Goal: Use online tool/utility

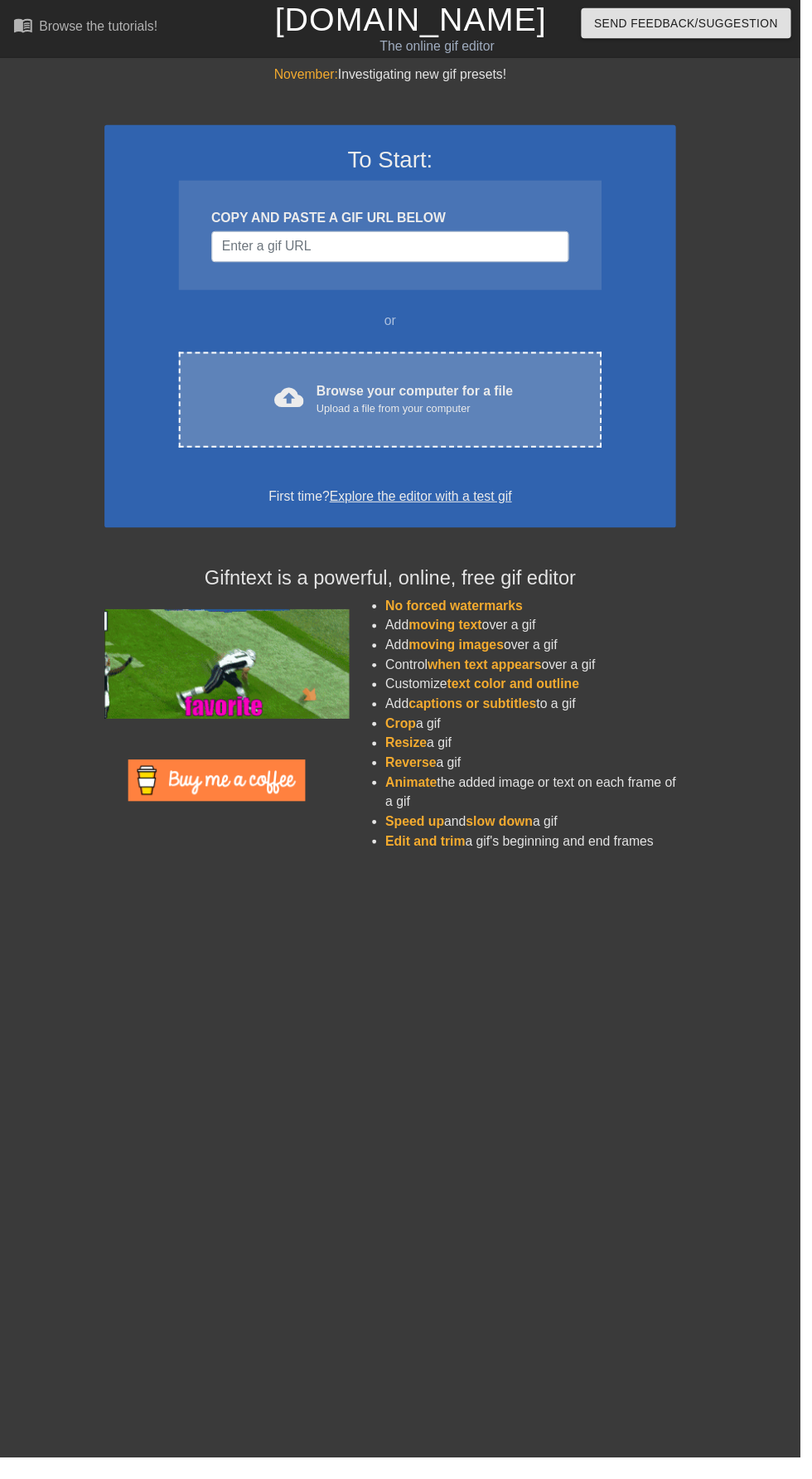
click at [469, 388] on div "Browse your computer for a file Upload a file from your computer" at bounding box center [421, 406] width 200 height 37
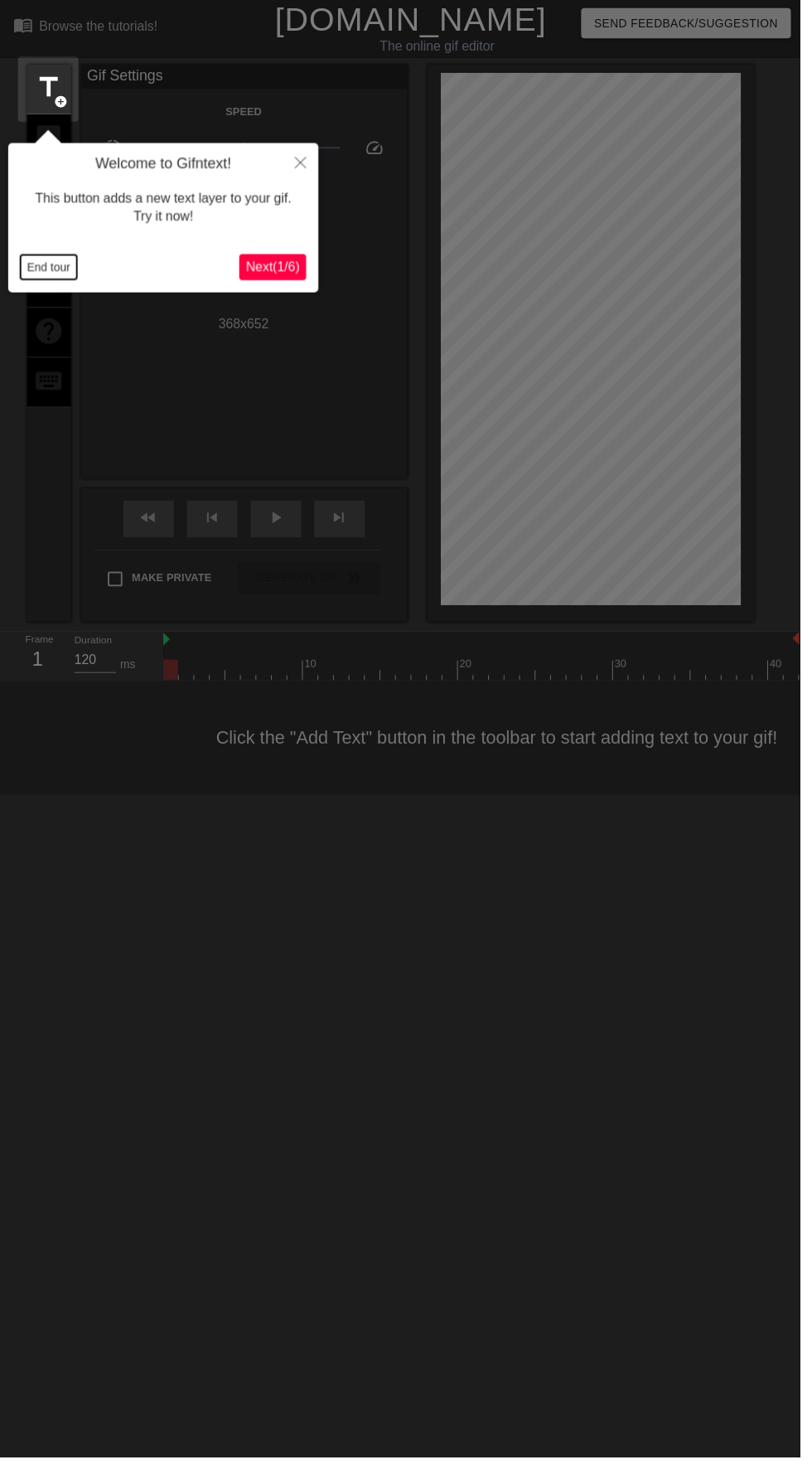
click at [65, 264] on button "End tour" at bounding box center [49, 271] width 57 height 25
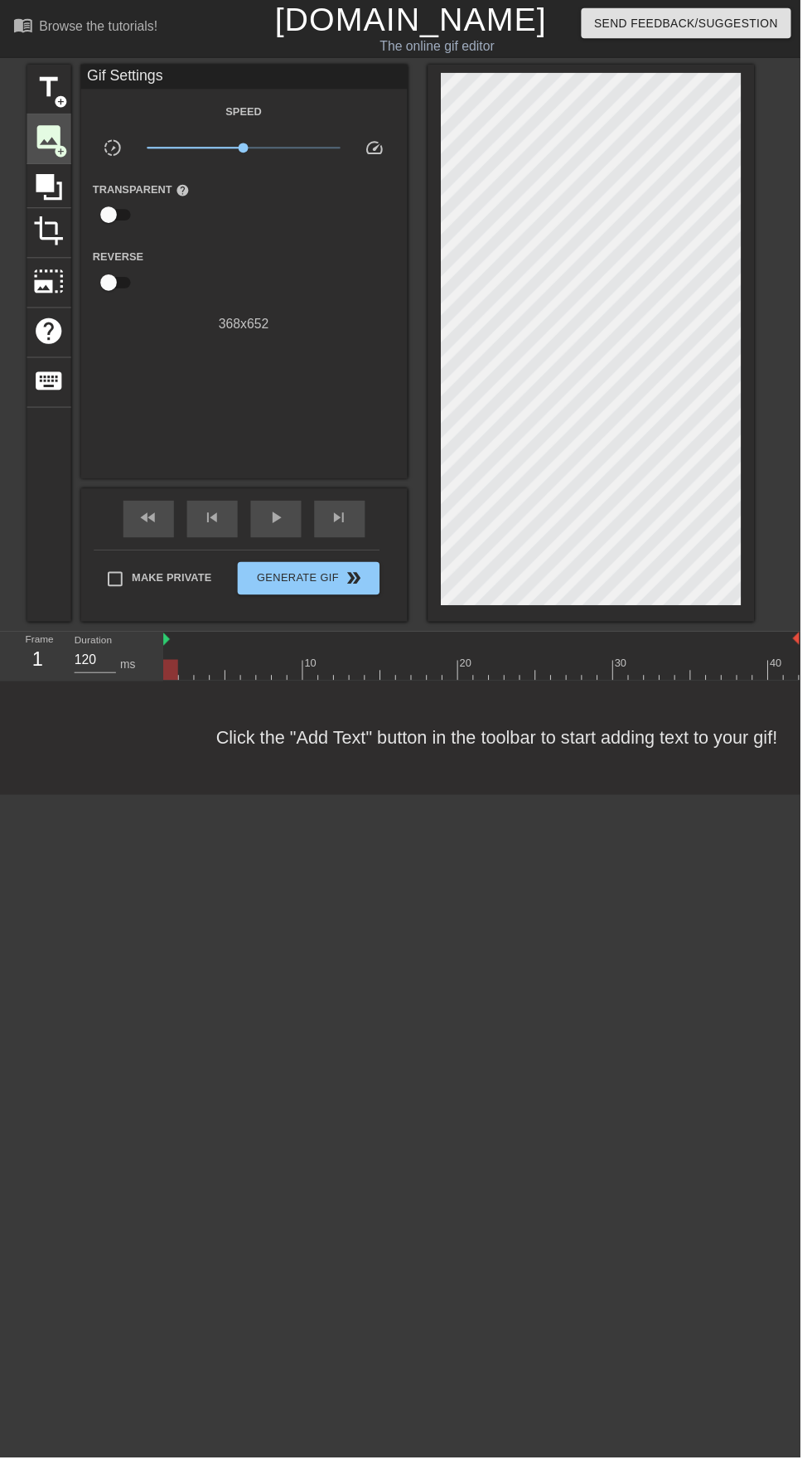
click at [61, 152] on span "add_circle" at bounding box center [61, 153] width 14 height 14
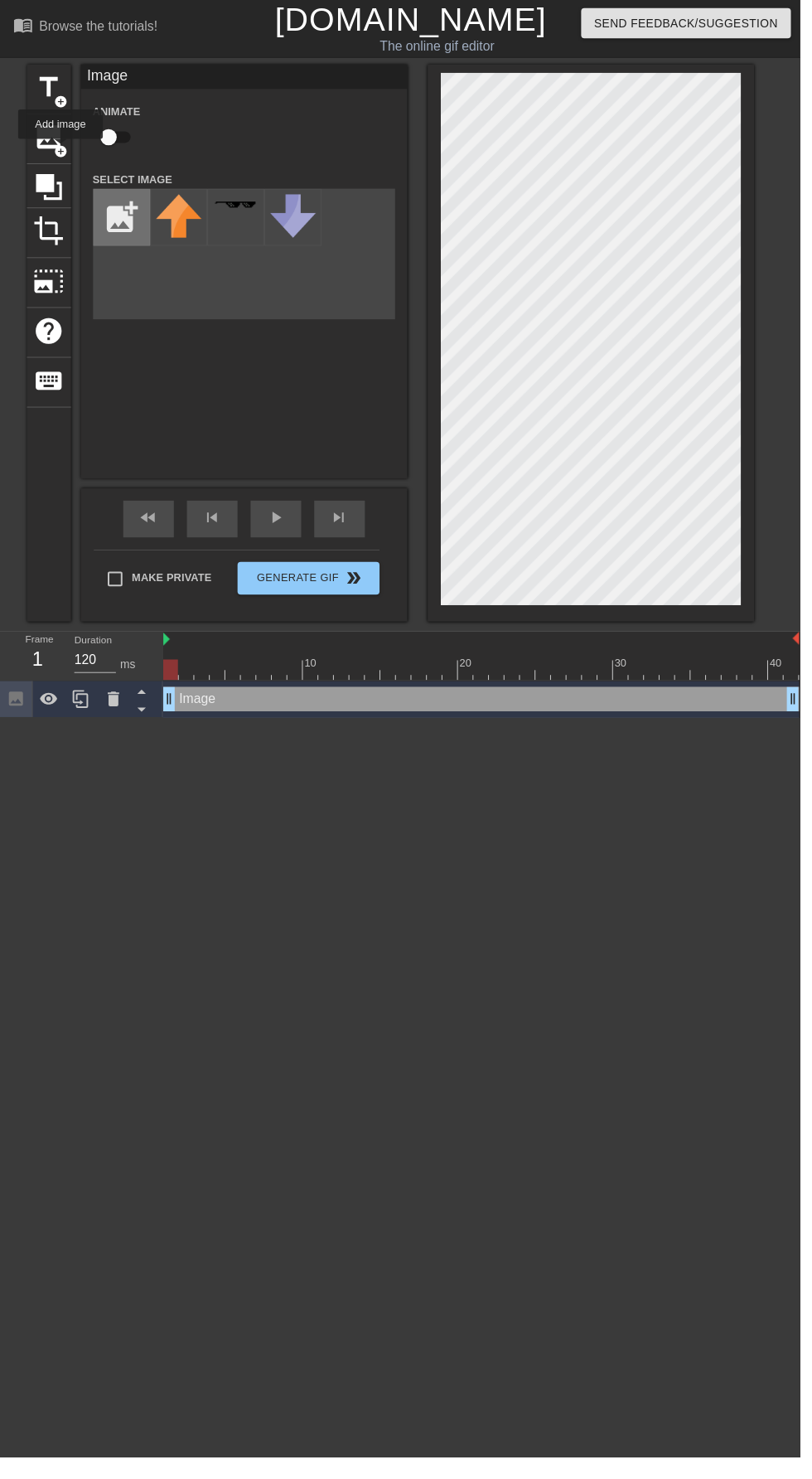
click at [139, 212] on input "file" at bounding box center [123, 220] width 56 height 56
type input "C:\fakepath\1000059596-removebg-preview.png"
click at [197, 226] on img at bounding box center [181, 228] width 47 height 62
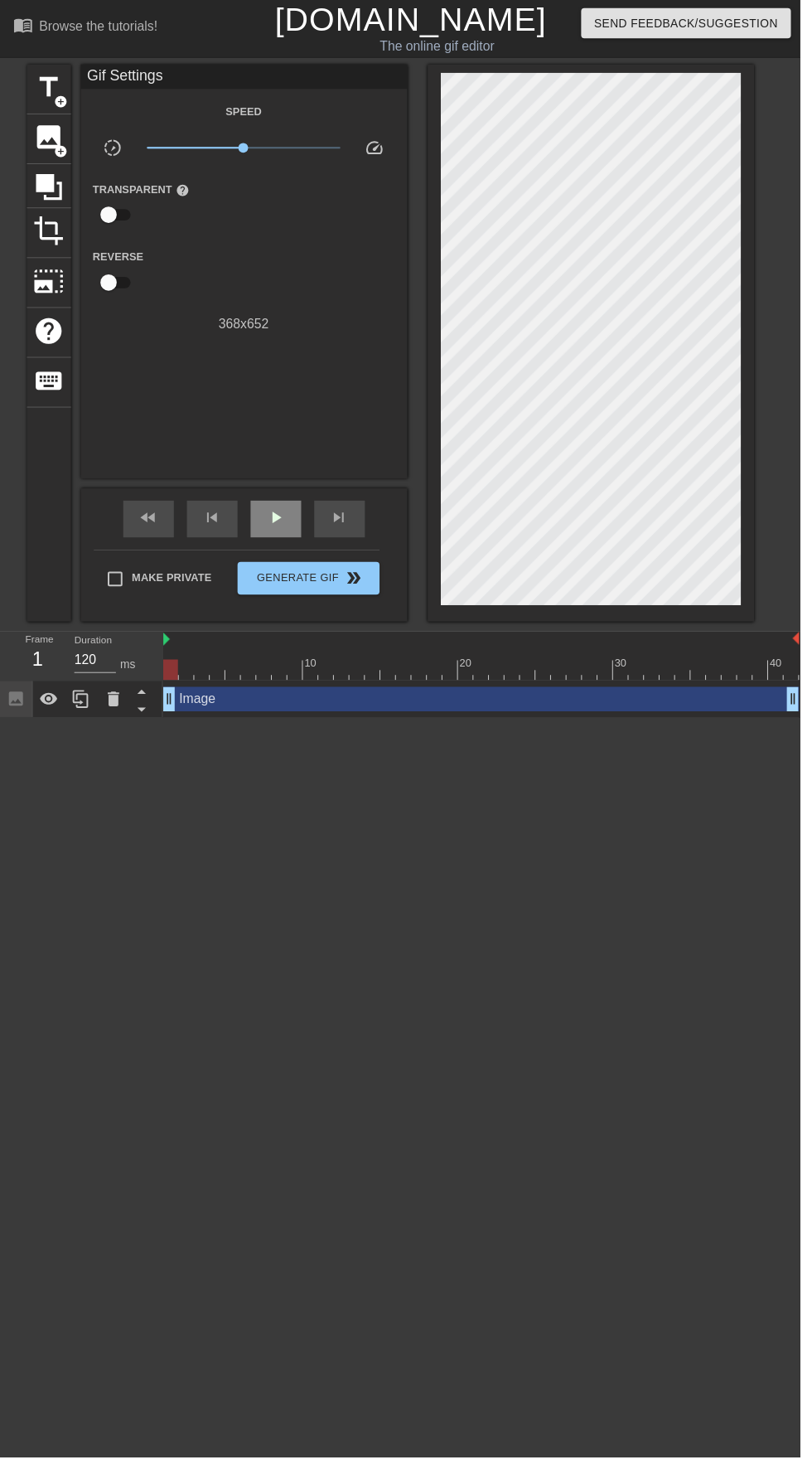
click at [299, 519] on div "play_arrow" at bounding box center [279, 527] width 51 height 38
click at [341, 593] on span "Generate Gif double_arrow" at bounding box center [313, 587] width 130 height 20
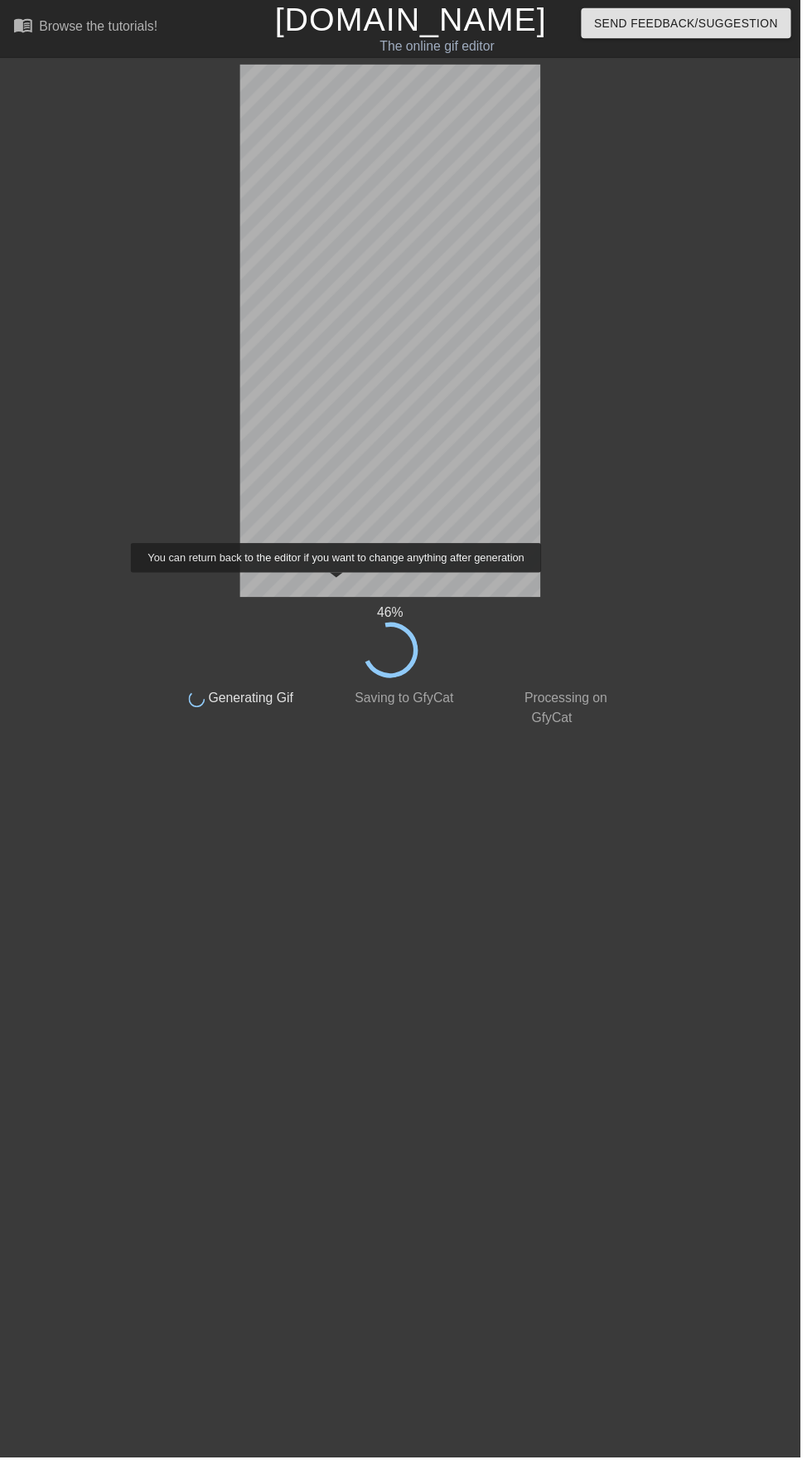
click at [426, 627] on div "46 %" at bounding box center [396, 622] width 467 height 20
click at [268, 711] on span "Generating Gif" at bounding box center [253, 709] width 90 height 14
